Goal: Navigation & Orientation: Find specific page/section

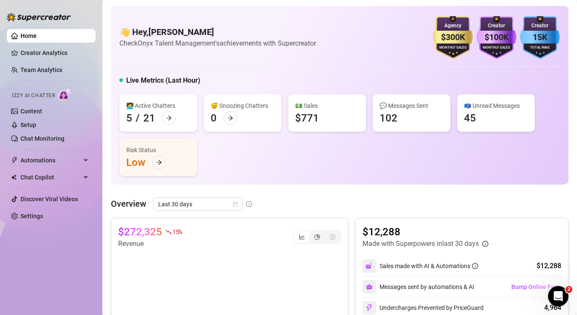
scroll to position [24, 0]
click at [37, 69] on link "Team Analytics" at bounding box center [41, 70] width 42 height 7
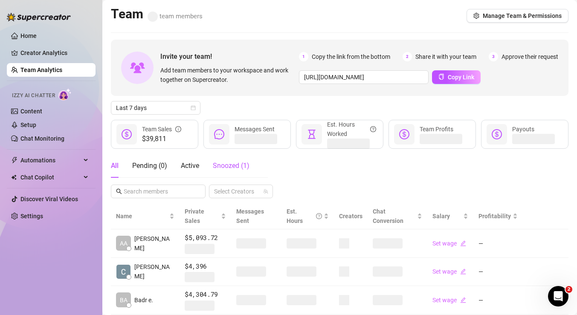
click at [233, 166] on span "Snoozed ( 1 )" at bounding box center [231, 166] width 37 height 8
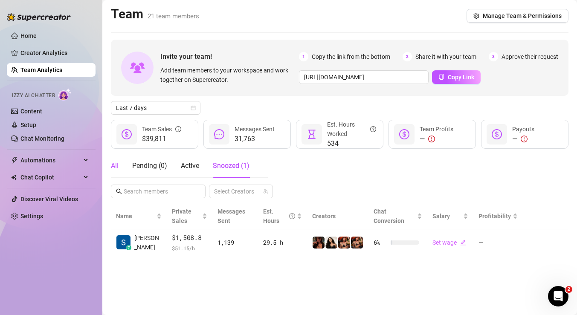
click at [116, 163] on div "All" at bounding box center [115, 166] width 8 height 10
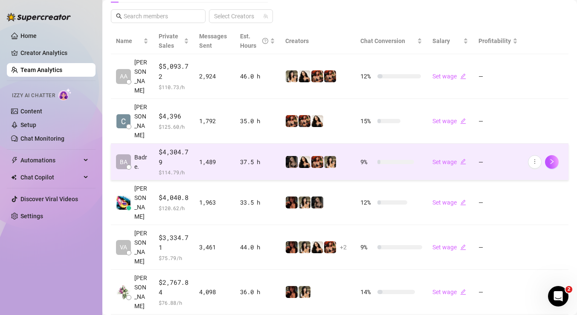
scroll to position [347, 0]
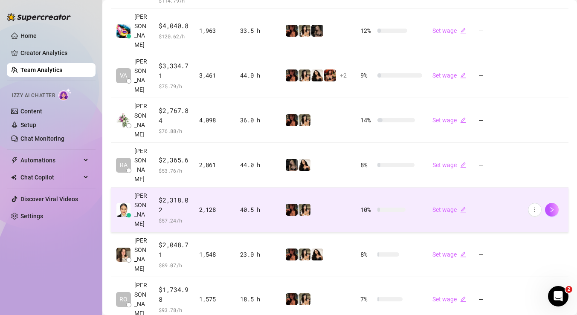
click at [228, 188] on td "2,128" at bounding box center [214, 210] width 41 height 45
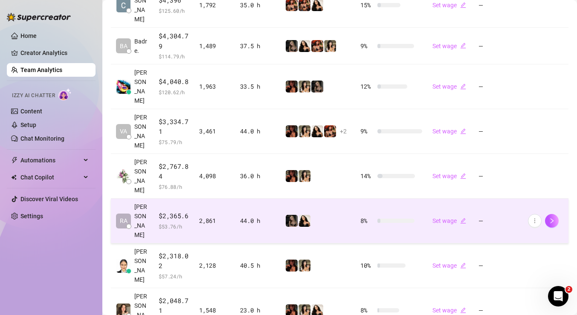
scroll to position [347, 0]
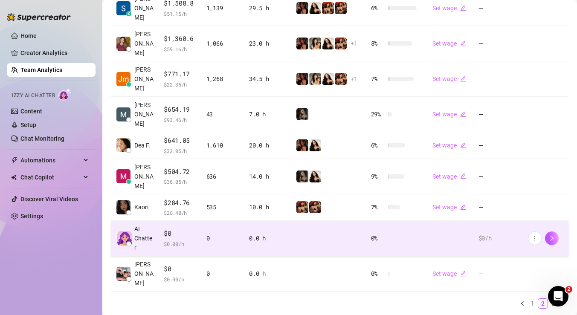
scroll to position [183, 0]
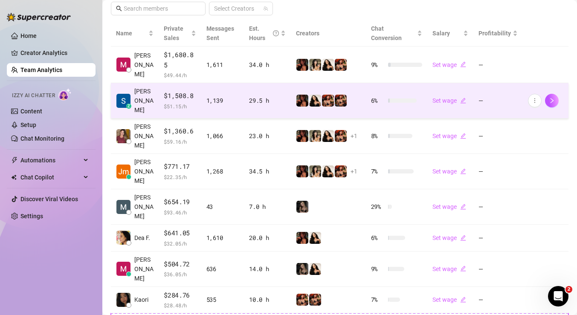
click at [159, 107] on td "$1,508.8 $ 51.15 /h" at bounding box center [180, 100] width 43 height 35
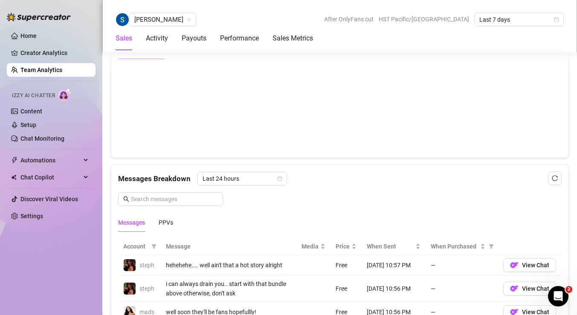
scroll to position [343, 0]
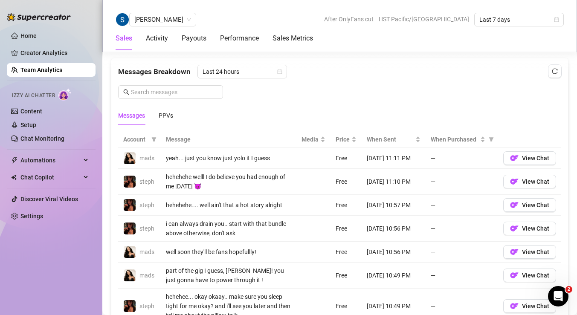
scroll to position [554, 0]
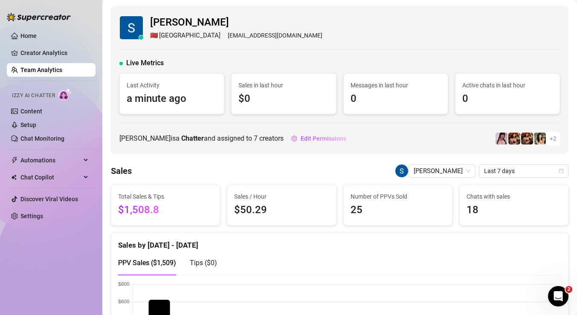
click at [23, 28] on ul "Home Creator Analytics Team Analytics Izzy AI Chatter Content Setup Chat Monito…" at bounding box center [51, 126] width 89 height 201
click at [29, 39] on link "Home" at bounding box center [28, 35] width 16 height 7
